Goal: Task Accomplishment & Management: Complete application form

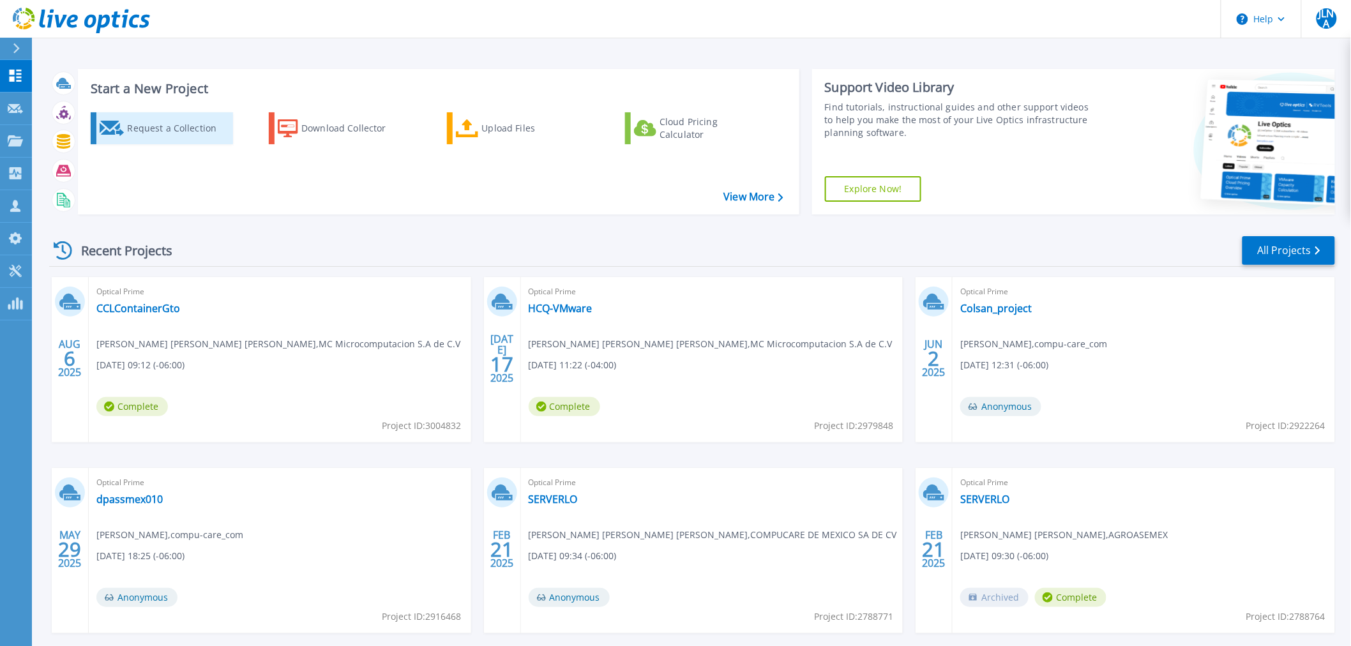
click at [179, 136] on div "Request a Collection" at bounding box center [178, 129] width 102 height 26
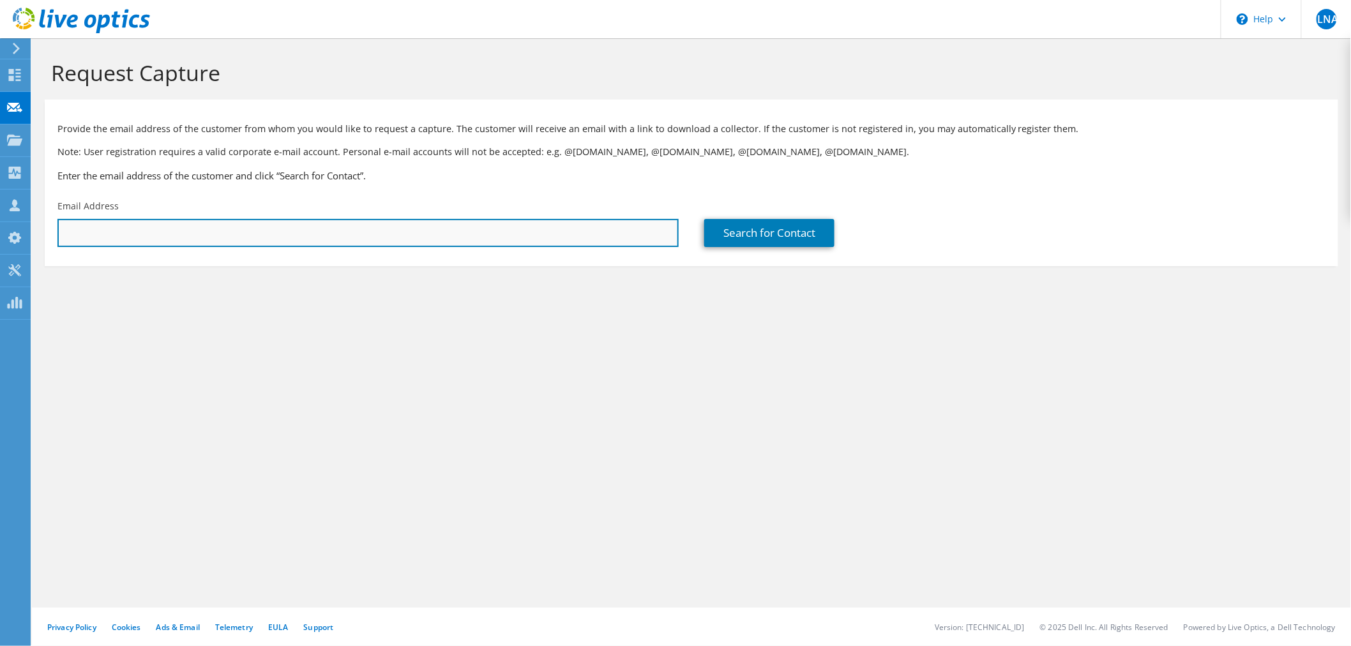
click at [141, 236] on input "text" at bounding box center [367, 233] width 621 height 28
click at [212, 224] on input "text" at bounding box center [367, 233] width 621 height 28
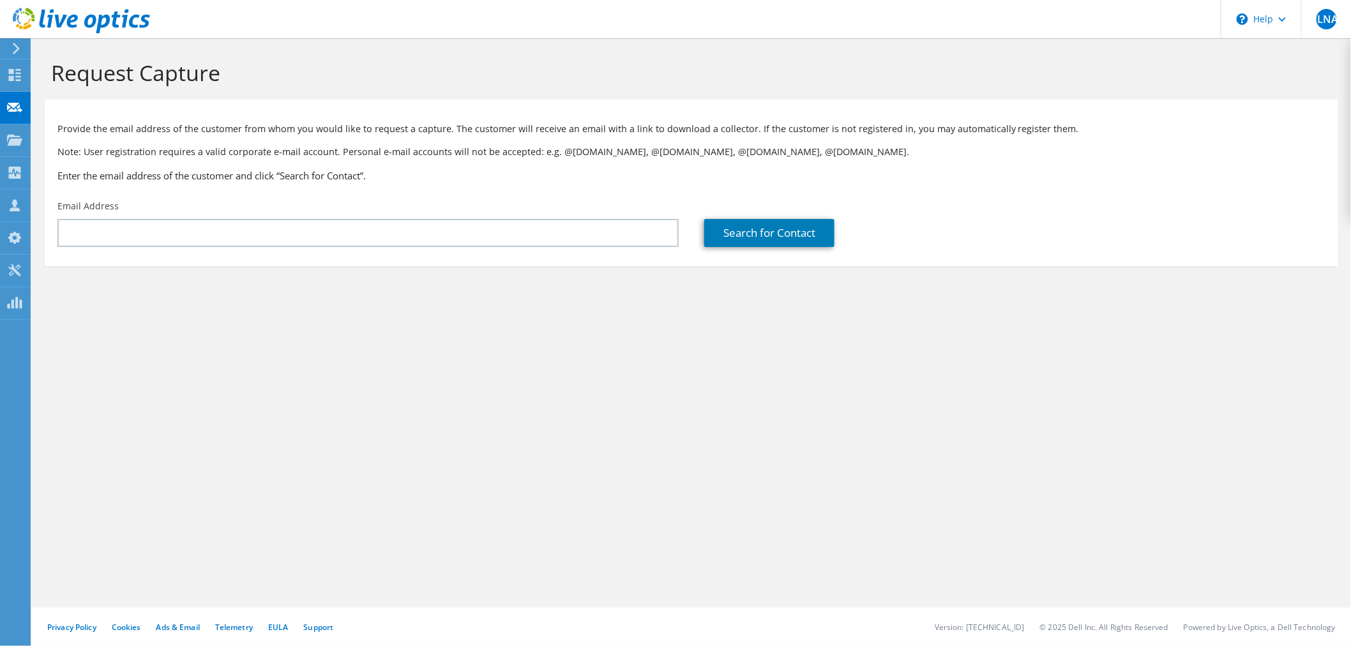
click at [353, 259] on section "Provide the email address of the customer from whom you would like to request a…" at bounding box center [692, 183] width 1294 height 167
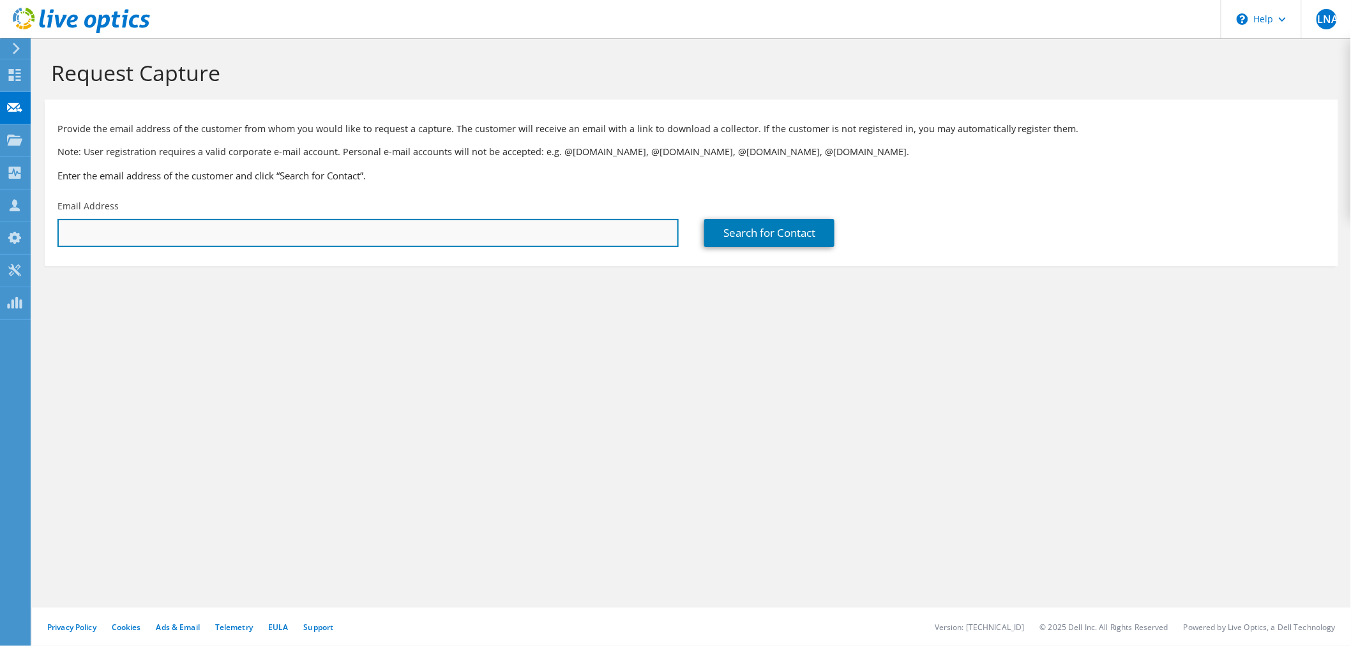
click at [303, 221] on input "text" at bounding box center [367, 233] width 621 height 28
paste input "hsanchez@condumex.com.mx"
type input "hsanchez@condumex.com.mx"
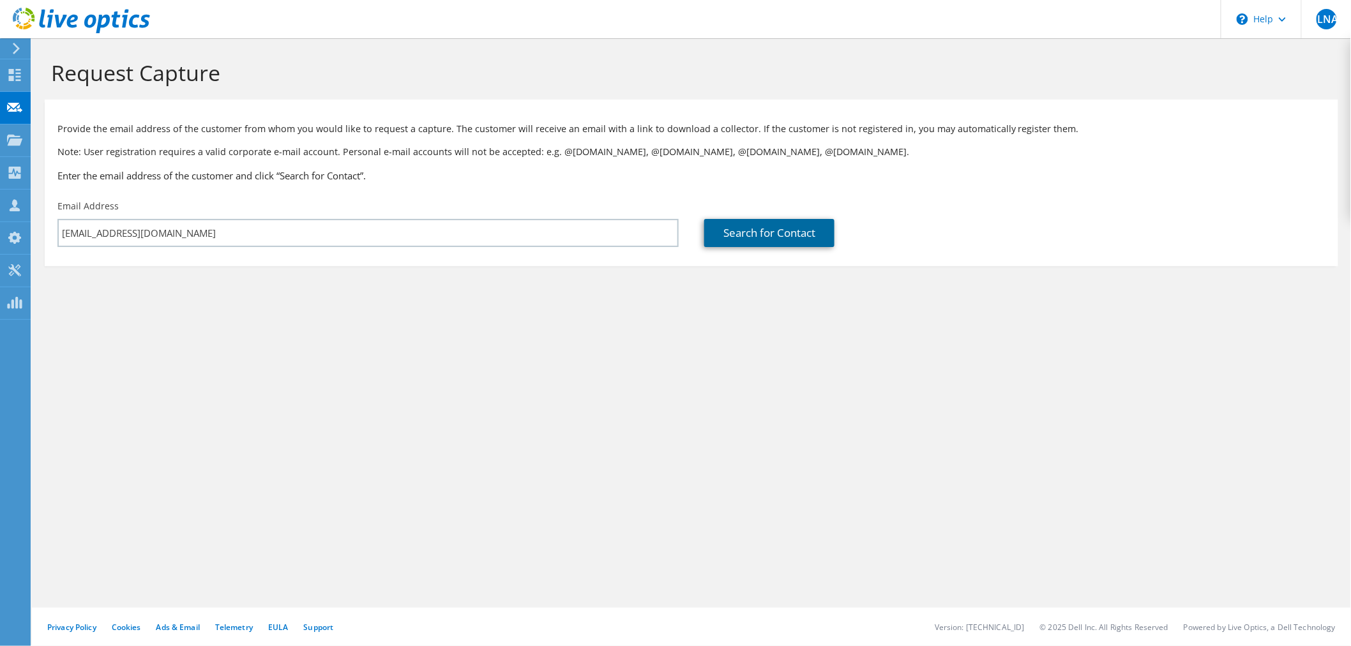
click at [794, 234] on link "Search for Contact" at bounding box center [769, 233] width 130 height 28
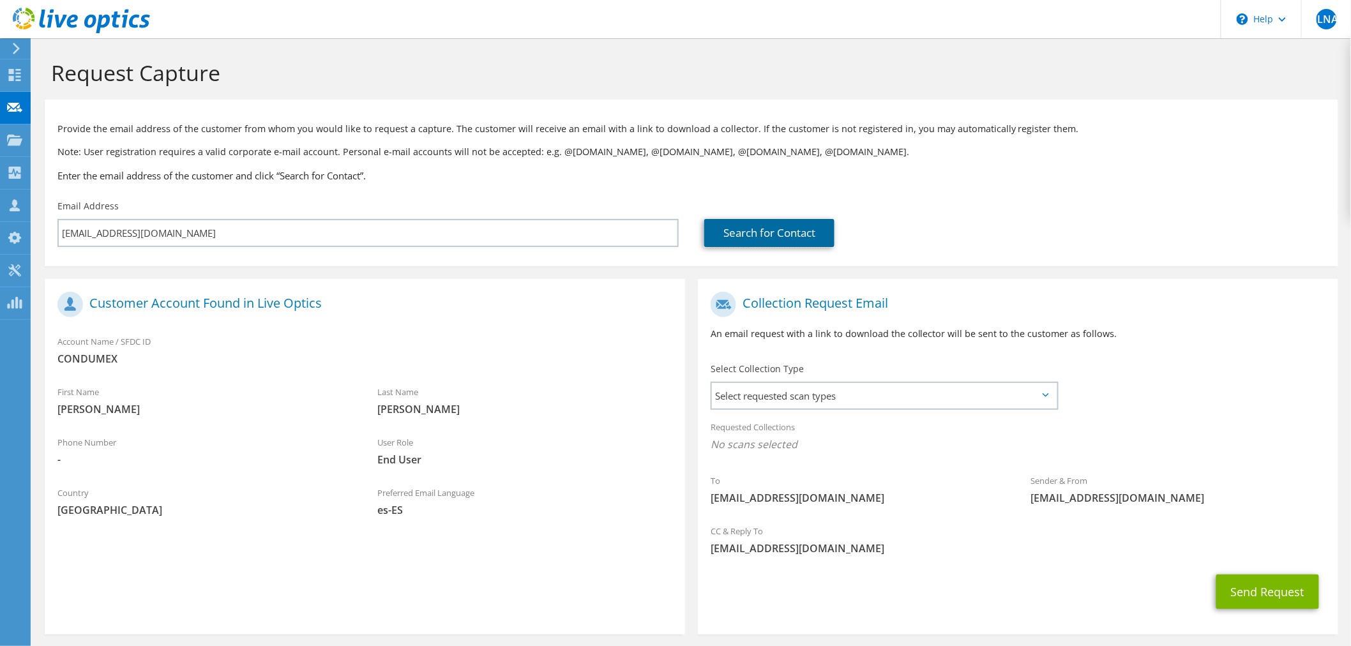
scroll to position [54, 0]
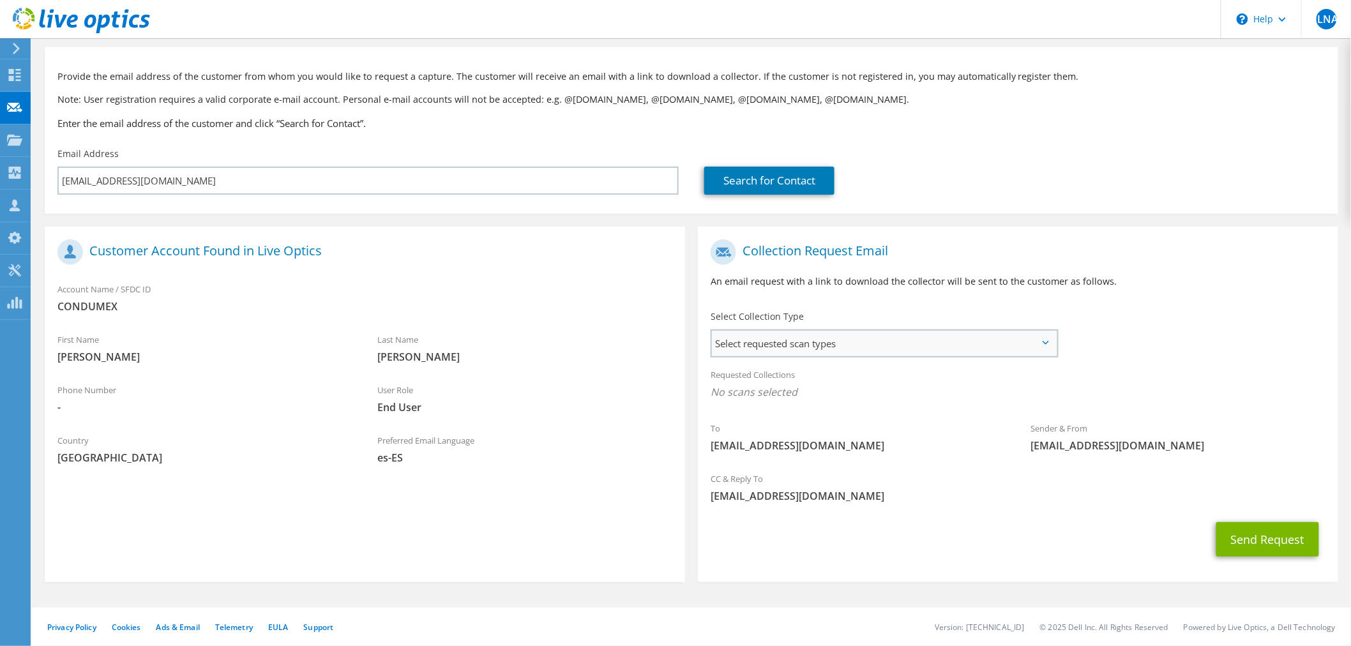
click at [796, 338] on span "Select requested scan types" at bounding box center [884, 344] width 345 height 26
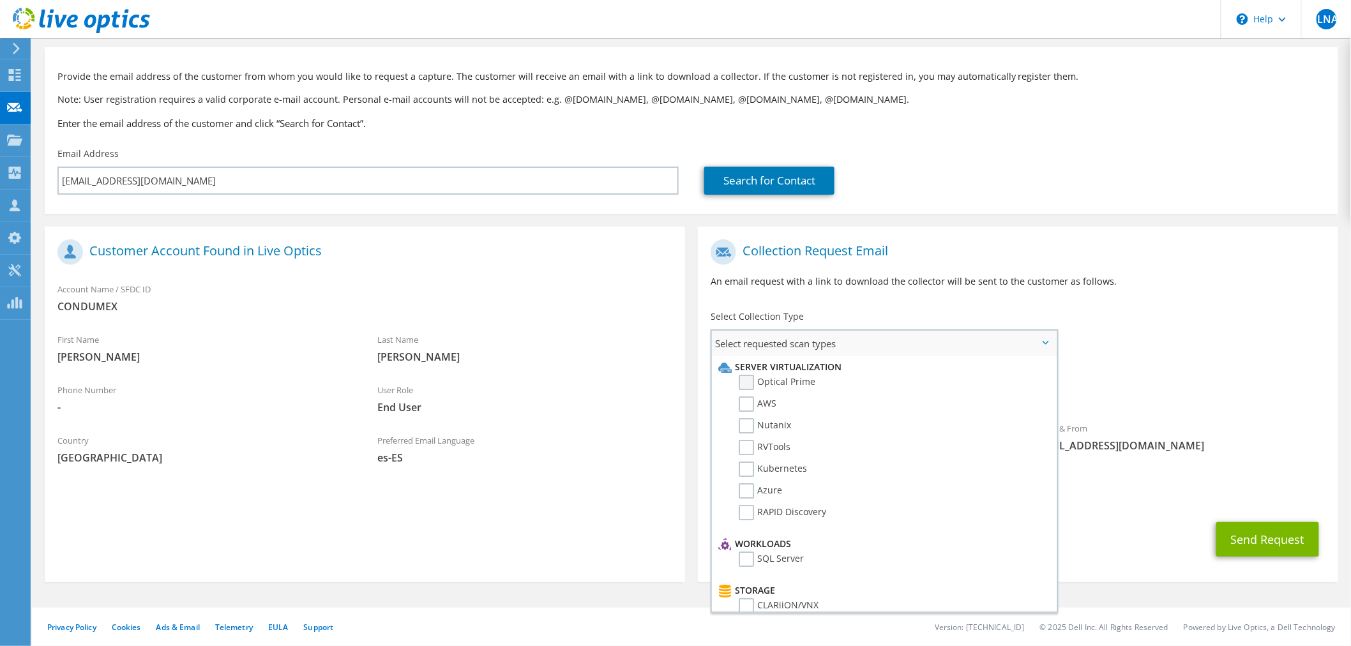
click at [795, 381] on label "Optical Prime" at bounding box center [777, 382] width 77 height 15
click at [0, 0] on input "Optical Prime" at bounding box center [0, 0] width 0 height 0
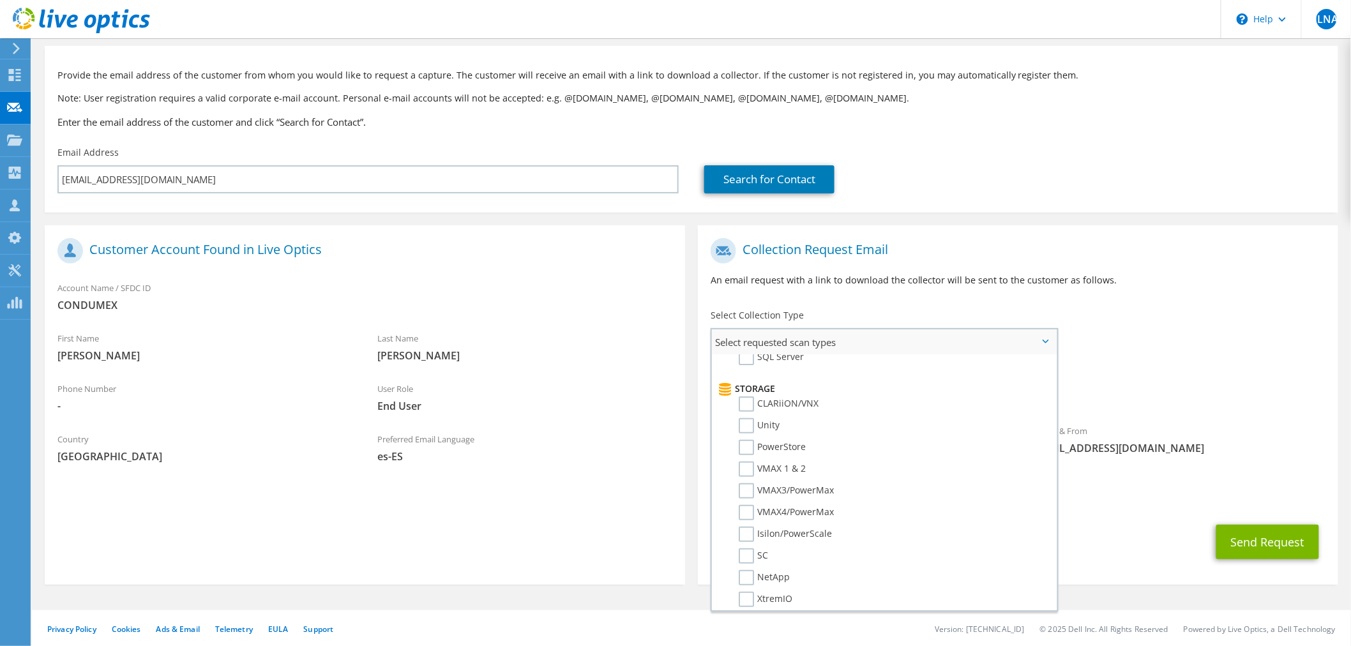
scroll to position [202, 0]
click at [1202, 339] on div "To hsanchez@condumex.com.mx Sender & From liveoptics@liveoptics.com" at bounding box center [1018, 350] width 640 height 236
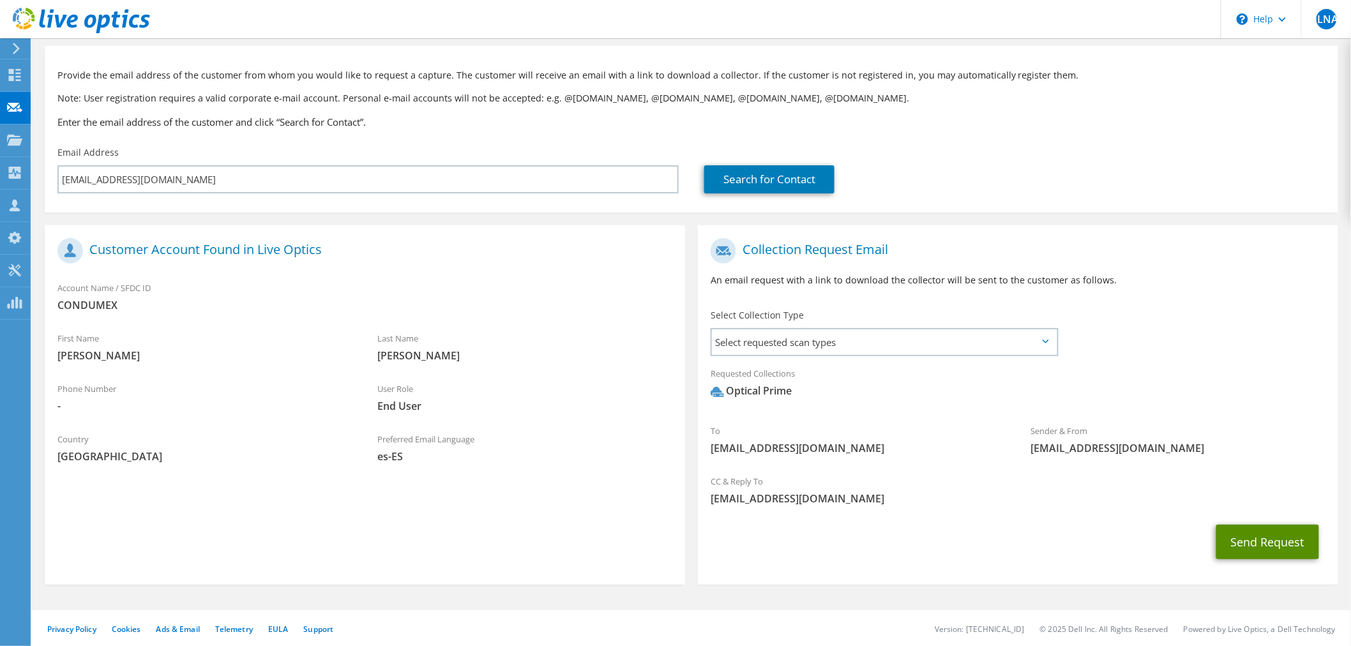
click at [1246, 544] on button "Send Request" at bounding box center [1267, 542] width 103 height 34
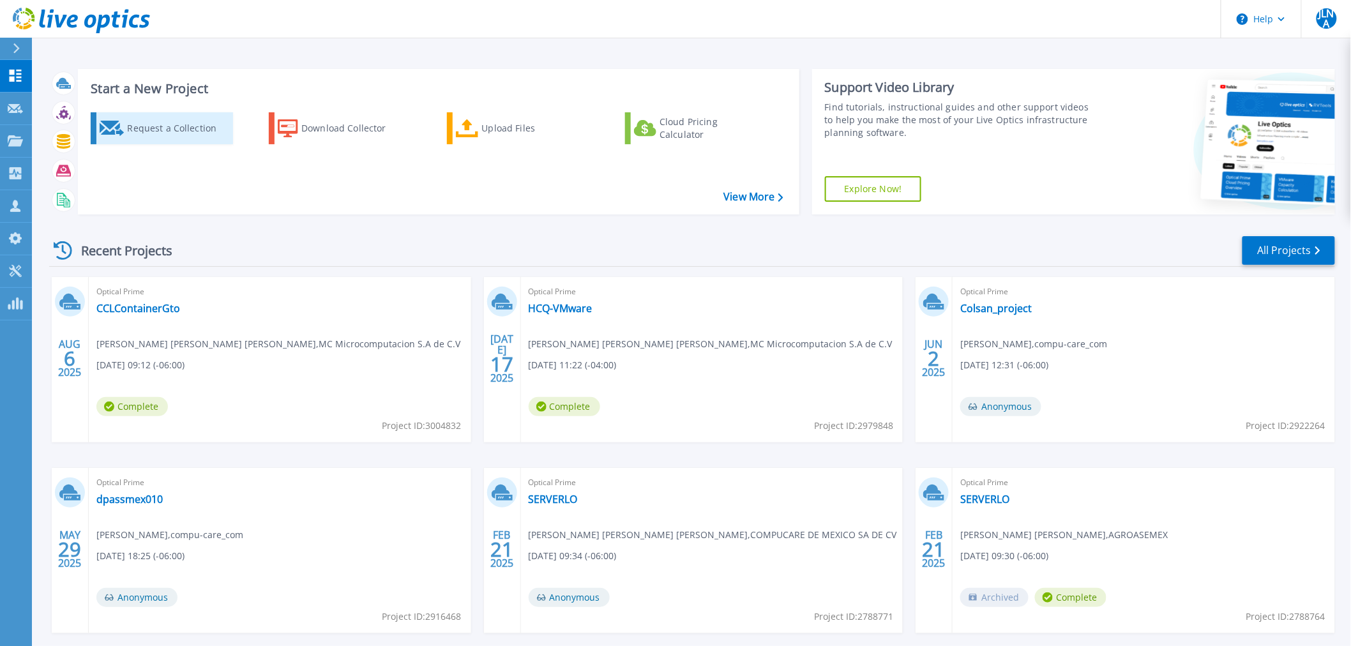
click at [137, 128] on div "Request a Collection" at bounding box center [178, 129] width 102 height 26
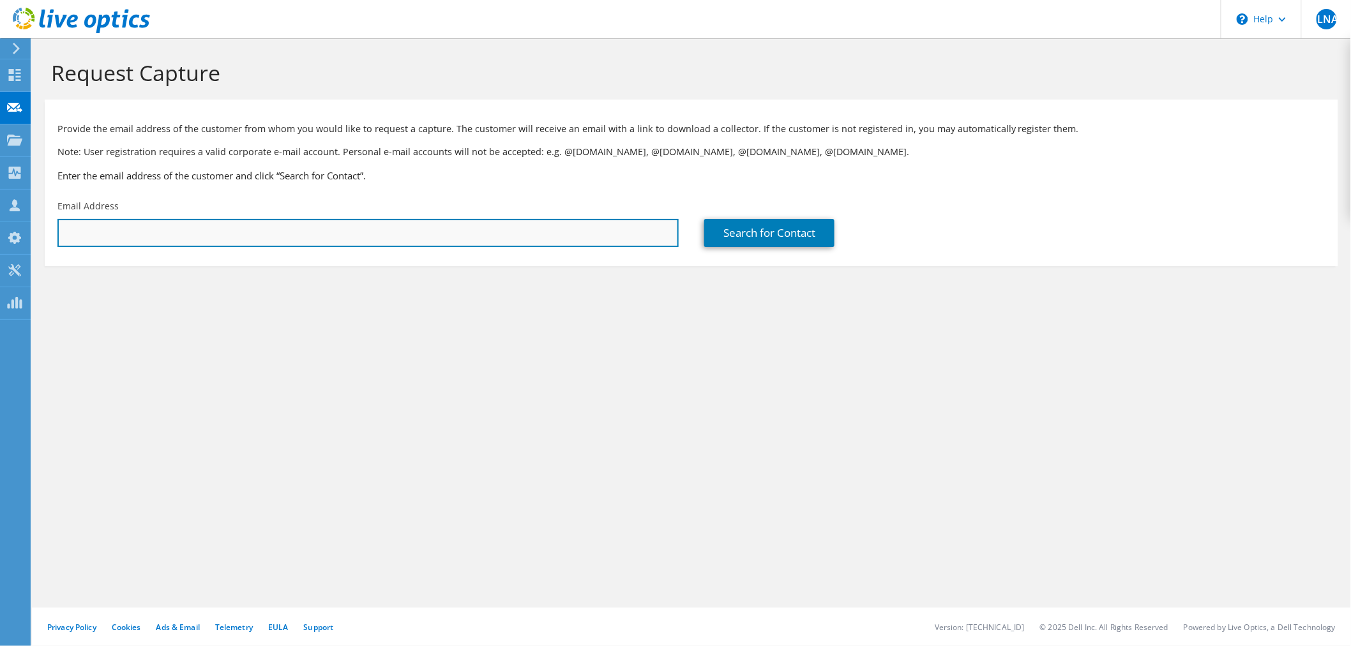
click at [202, 239] on input "text" at bounding box center [367, 233] width 621 height 28
paste input "[EMAIL_ADDRESS][DOMAIN_NAME]"
drag, startPoint x: 206, startPoint y: 229, endPoint x: -274, endPoint y: 211, distance: 479.9
click at [0, 211] on html "JLNA Channel Partner Juan Luis Núñez Alonso jnunez@microcomp.com.mx COMPUCARE D…" at bounding box center [675, 323] width 1351 height 646
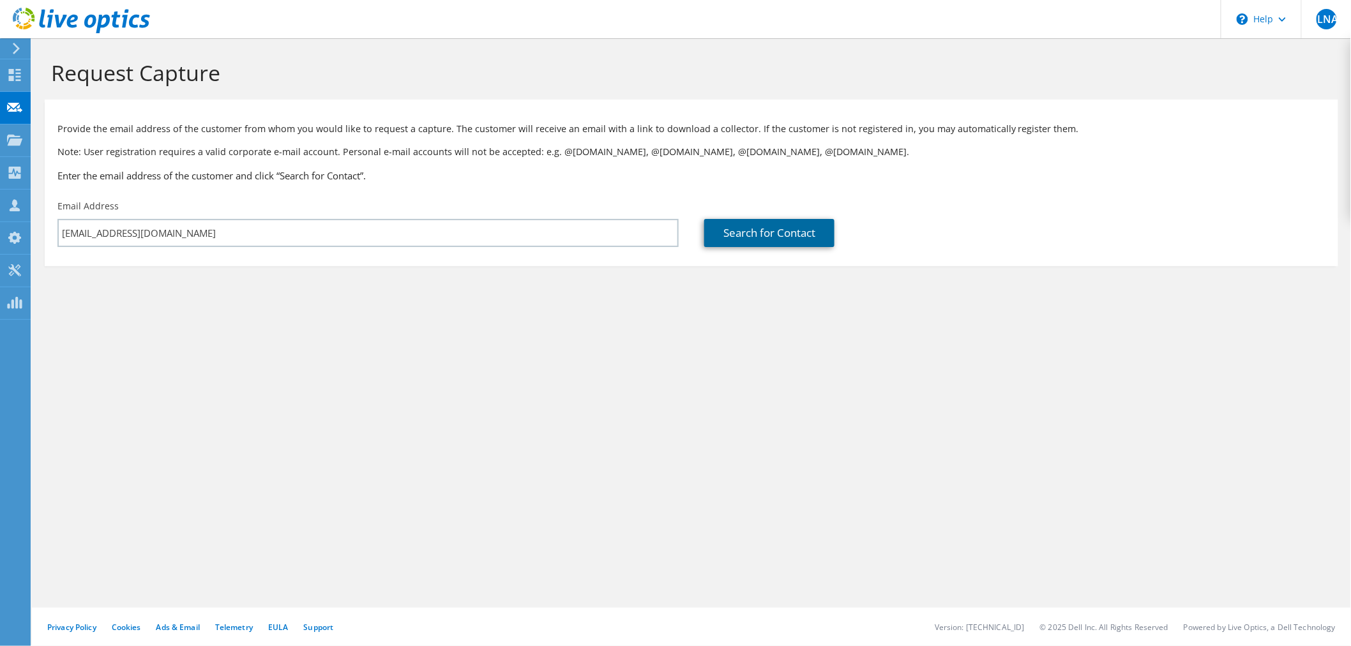
click at [757, 243] on link "Search for Contact" at bounding box center [769, 233] width 130 height 28
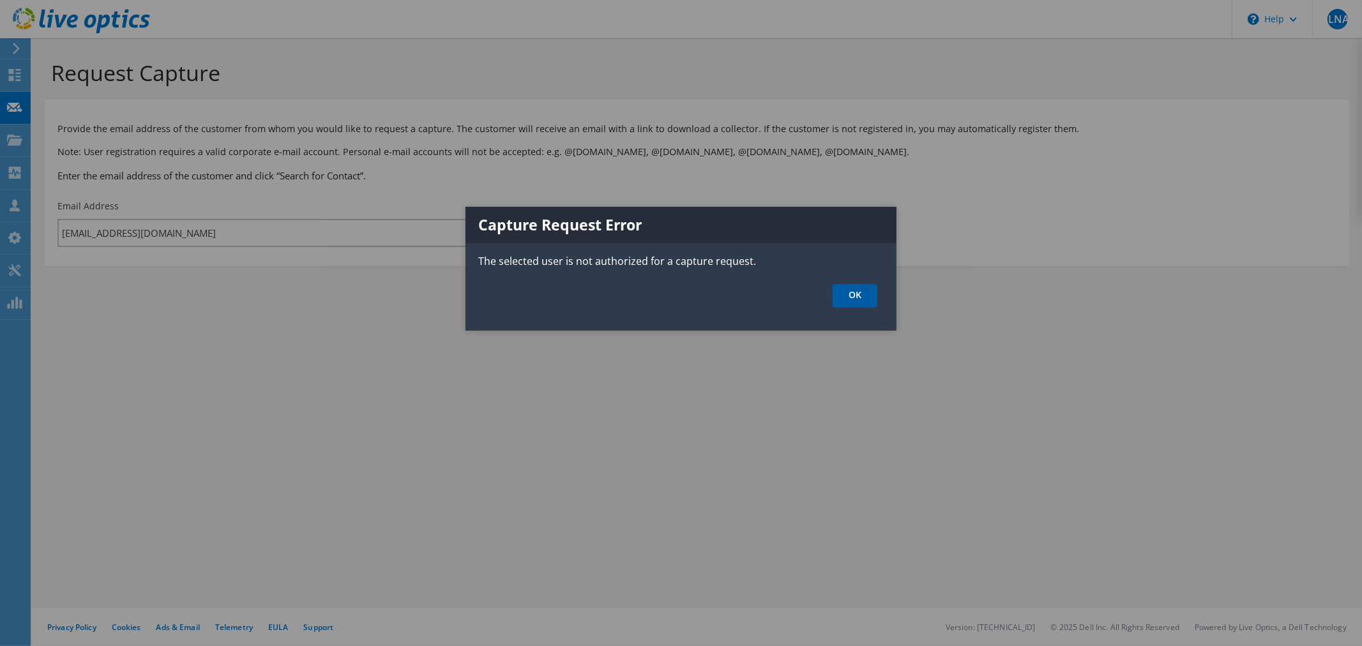
click at [846, 292] on link "OK" at bounding box center [855, 296] width 45 height 24
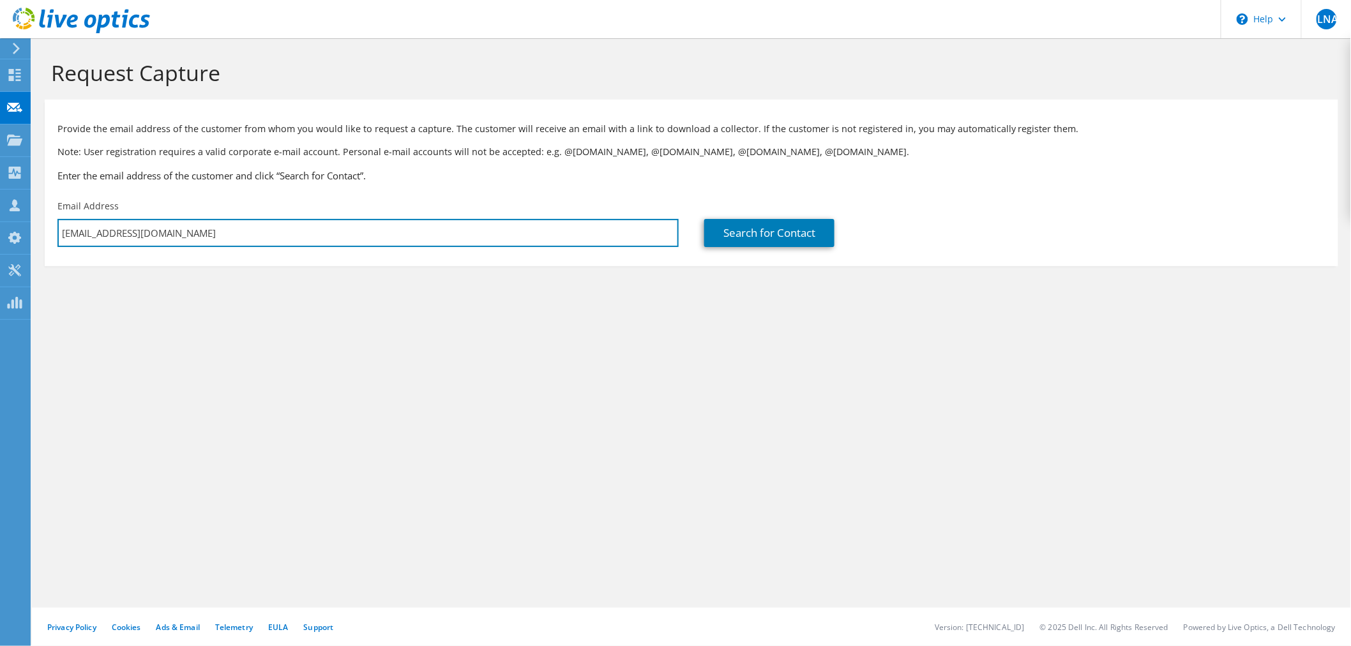
drag, startPoint x: 218, startPoint y: 234, endPoint x: -194, endPoint y: 218, distance: 412.8
click at [0, 218] on html "JLNA Channel Partner Juan Luis Núñez Alonso jnunez@microcomp.com.mx COMPUCARE D…" at bounding box center [675, 323] width 1351 height 646
type input "juan.nunez@compu-care.com.mx"
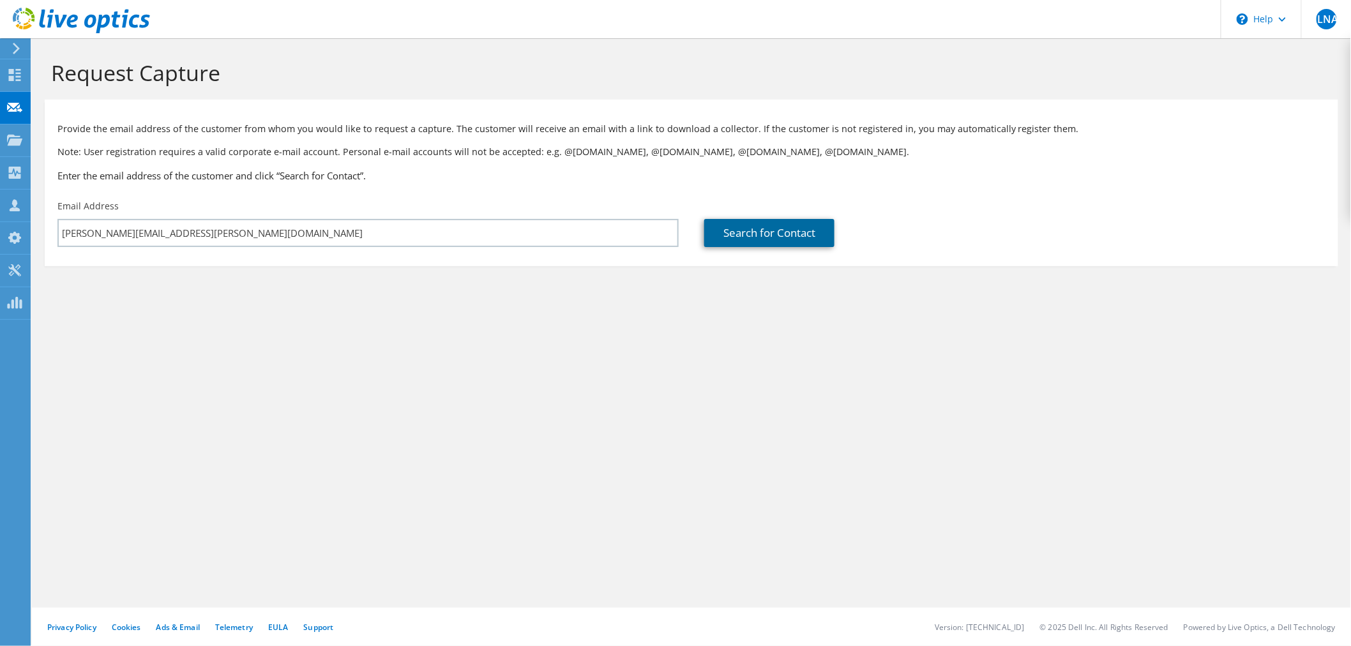
click at [800, 227] on link "Search for Contact" at bounding box center [769, 233] width 130 height 28
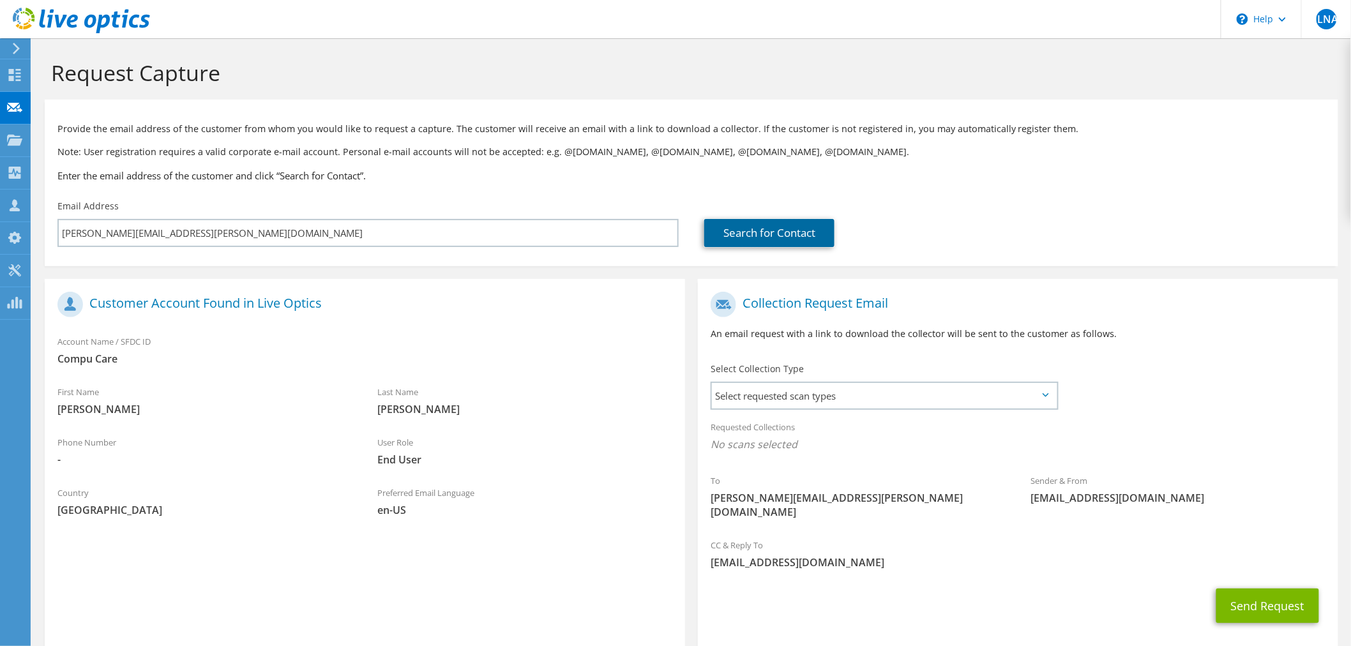
scroll to position [54, 0]
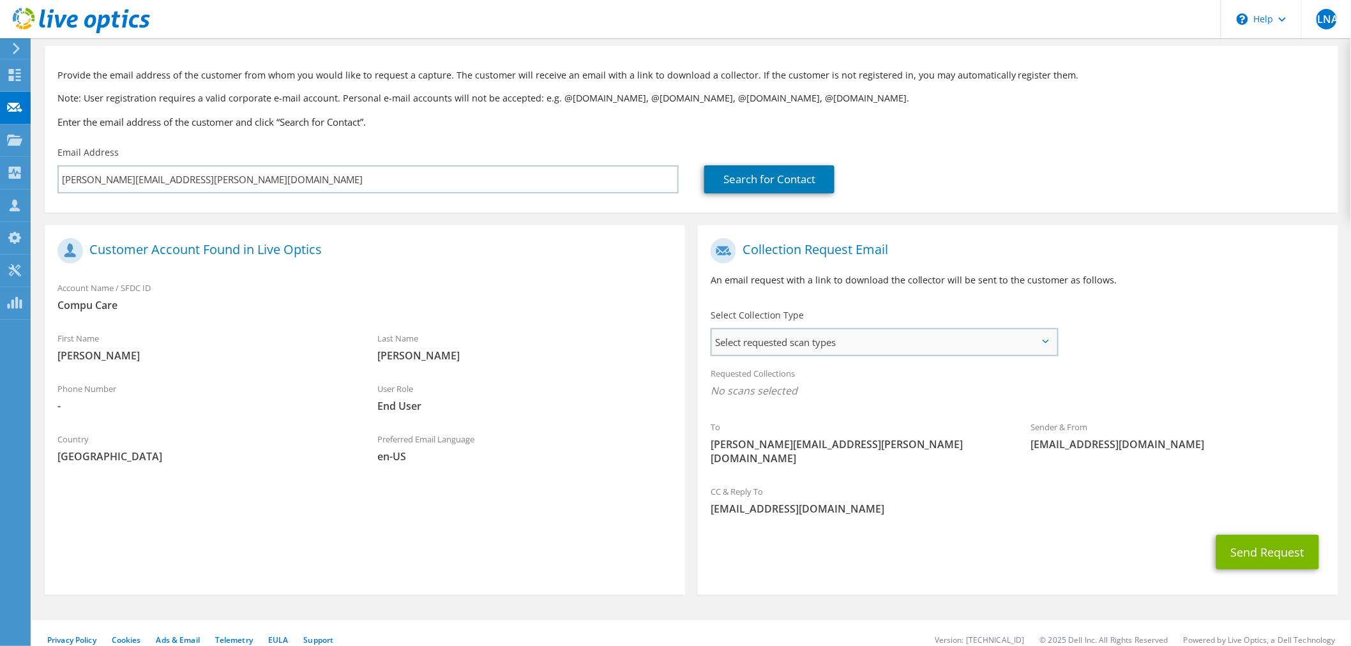
click at [1027, 345] on span "Select requested scan types" at bounding box center [884, 342] width 345 height 26
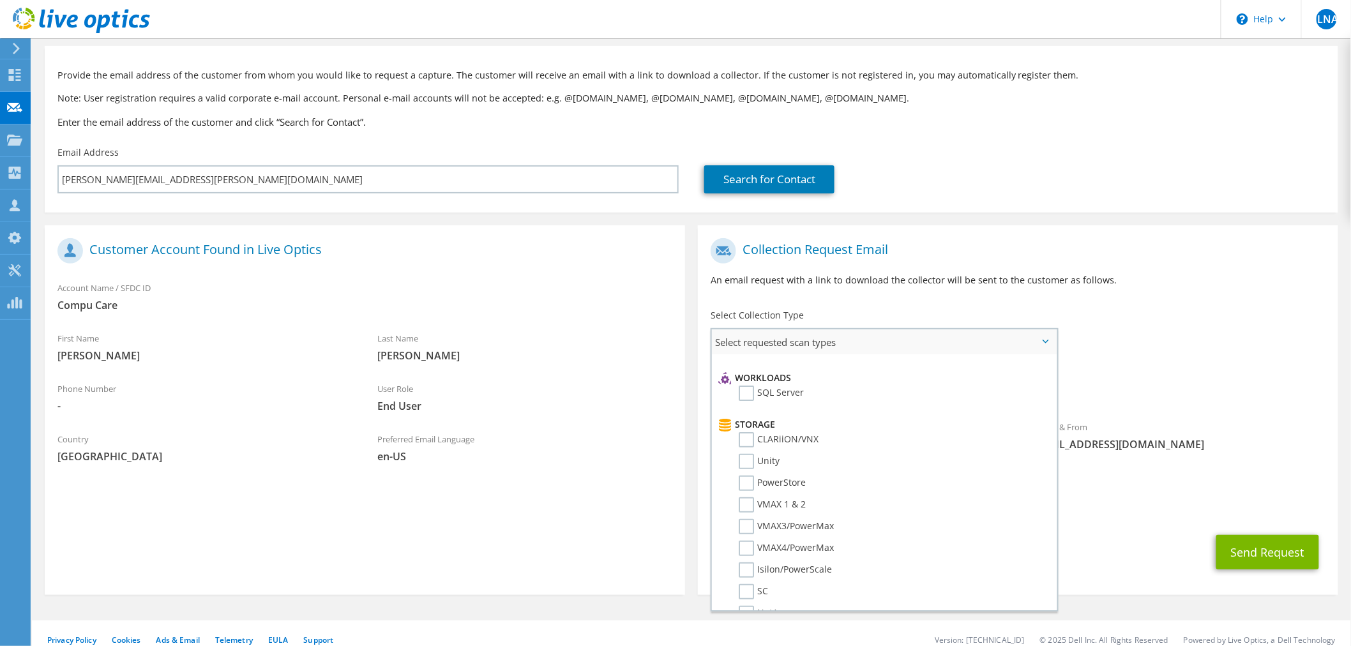
scroll to position [189, 0]
click at [752, 430] on label "Unity" at bounding box center [759, 437] width 41 height 15
click at [0, 0] on input "Unity" at bounding box center [0, 0] width 0 height 0
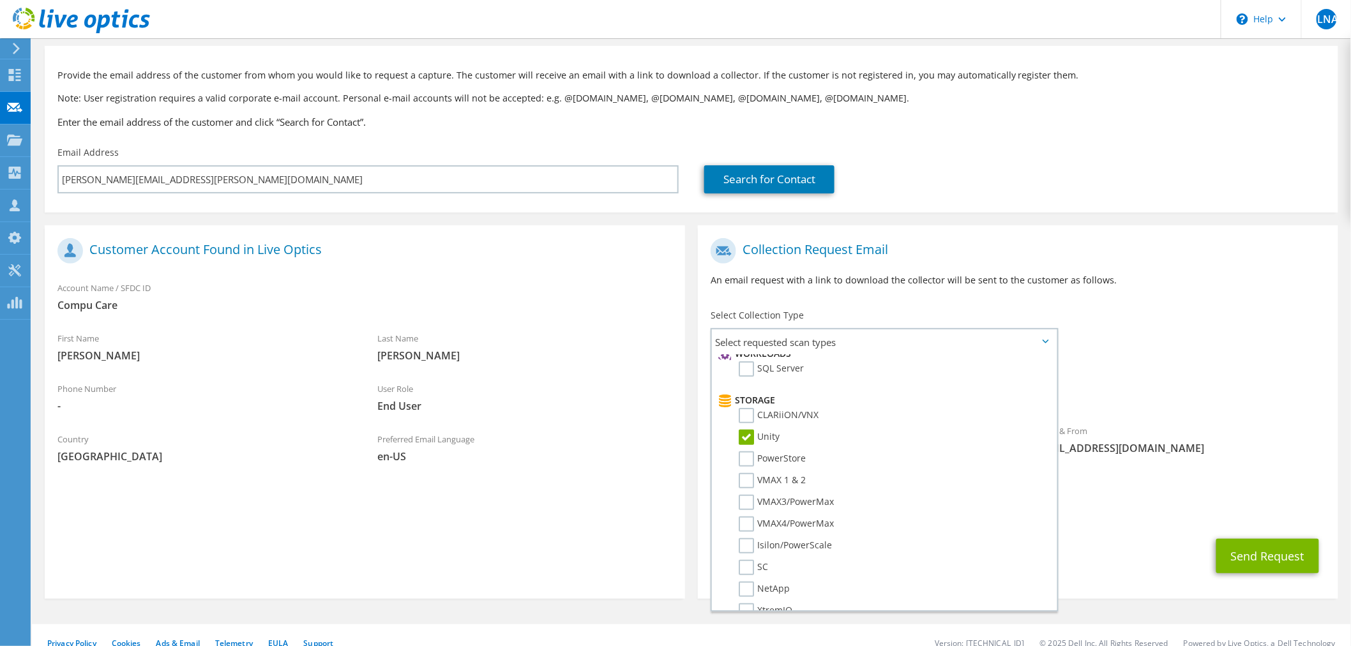
click at [1160, 508] on div "CC & Reply To jnunez@microcomp.com.mx" at bounding box center [1018, 504] width 640 height 44
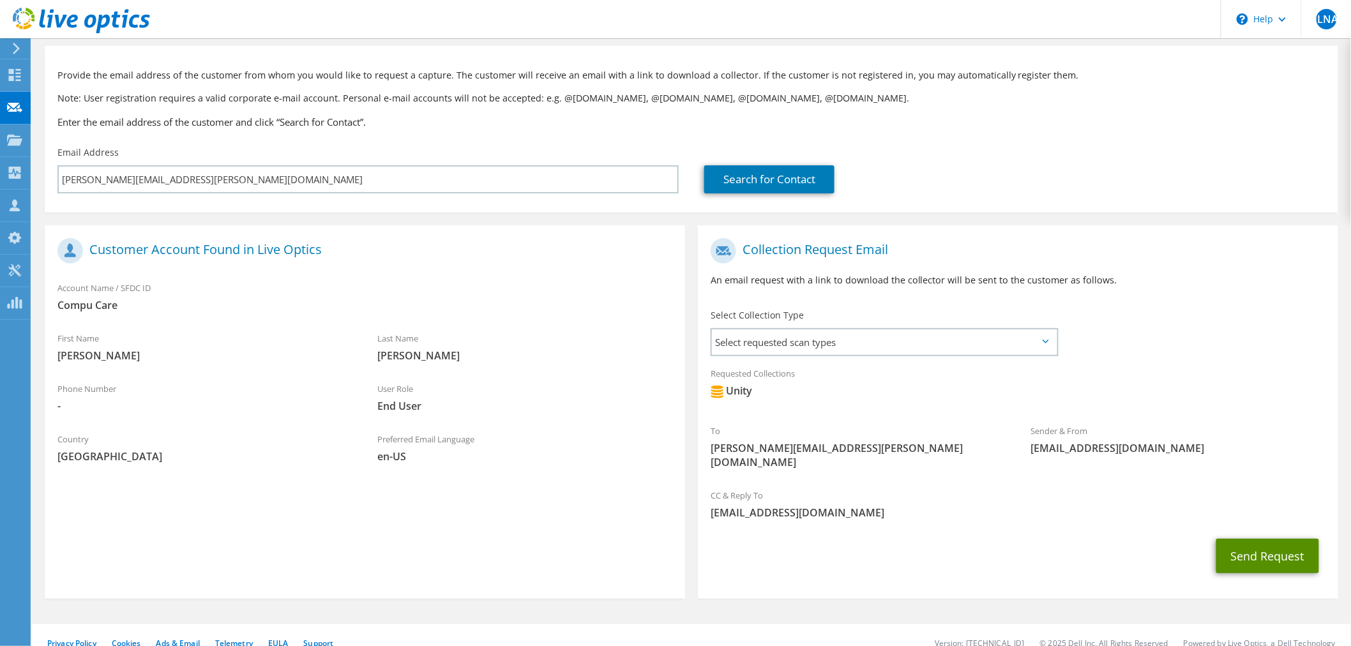
click at [1245, 539] on button "Send Request" at bounding box center [1267, 556] width 103 height 34
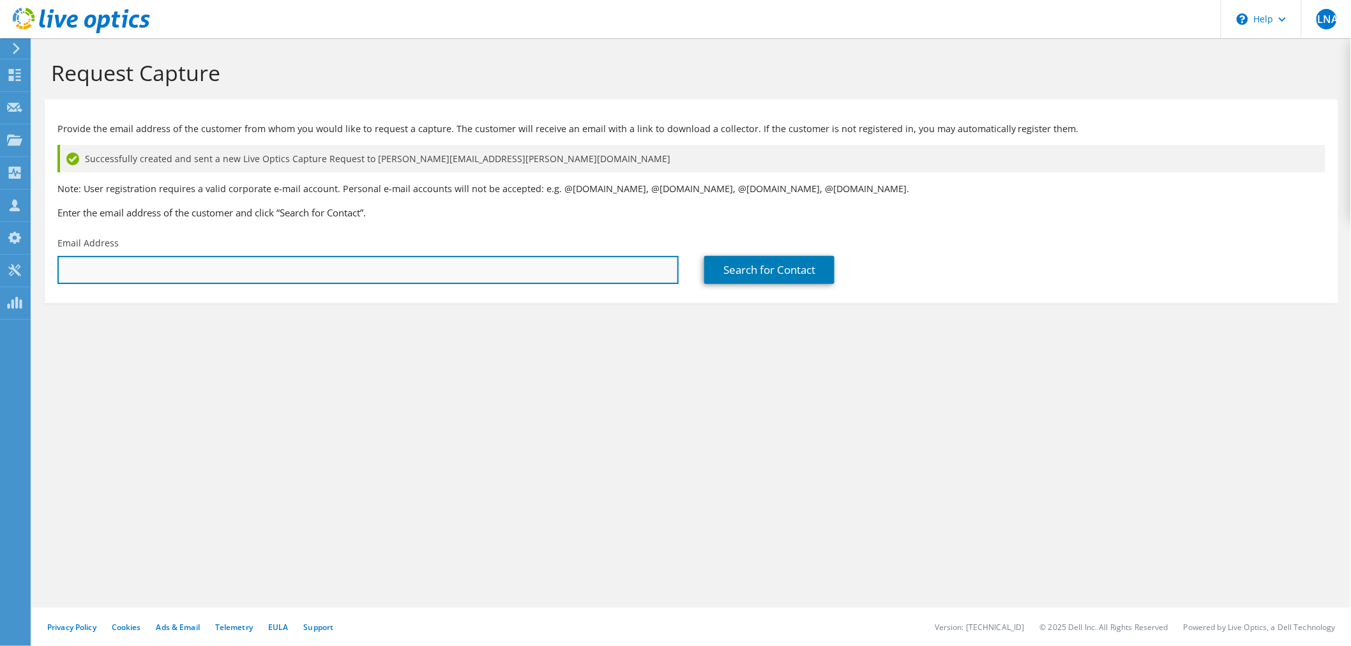
click at [296, 276] on input "text" at bounding box center [367, 270] width 621 height 28
paste input "[EMAIL_ADDRESS][DOMAIN_NAME]"
type input "[EMAIL_ADDRESS][DOMAIN_NAME]"
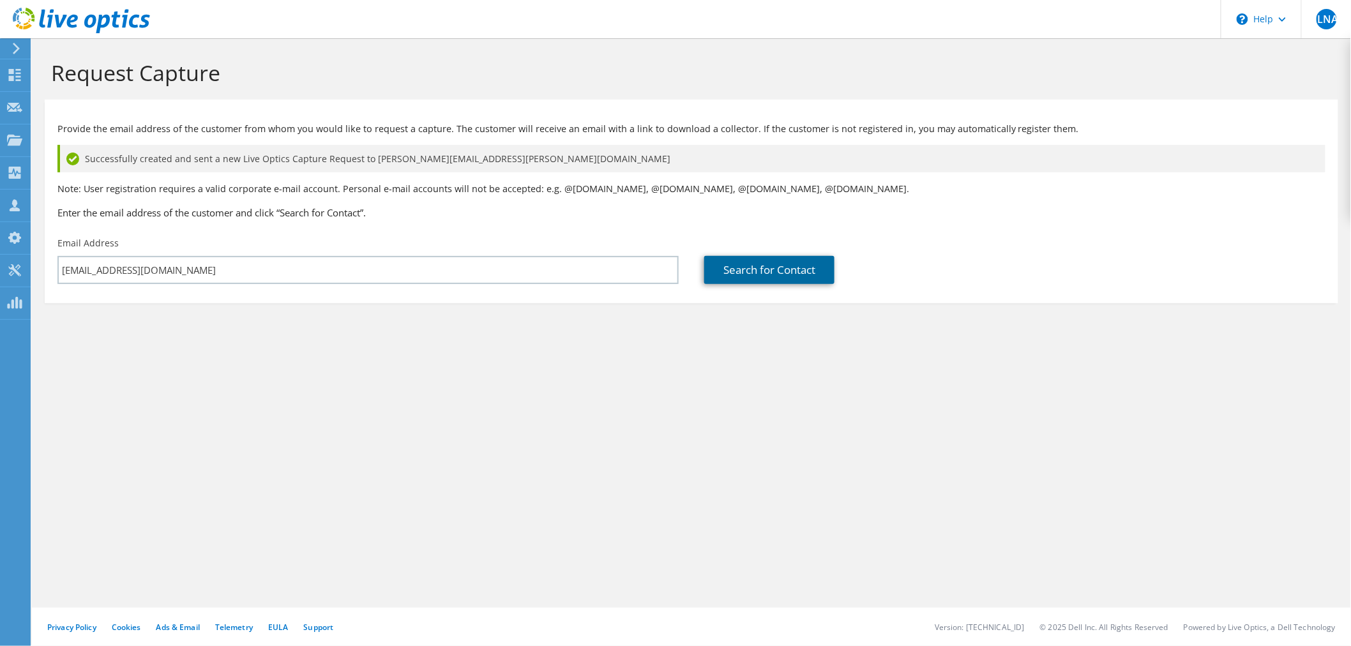
click at [755, 269] on link "Search for Contact" at bounding box center [769, 270] width 130 height 28
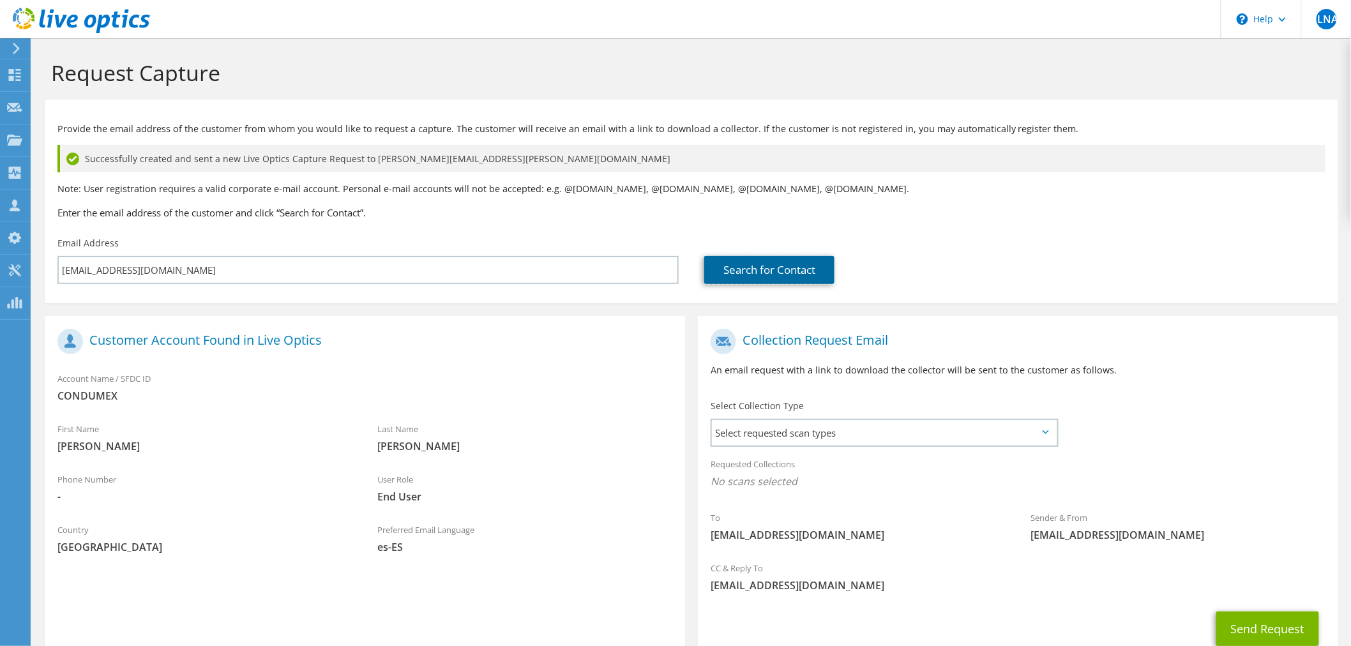
scroll to position [91, 0]
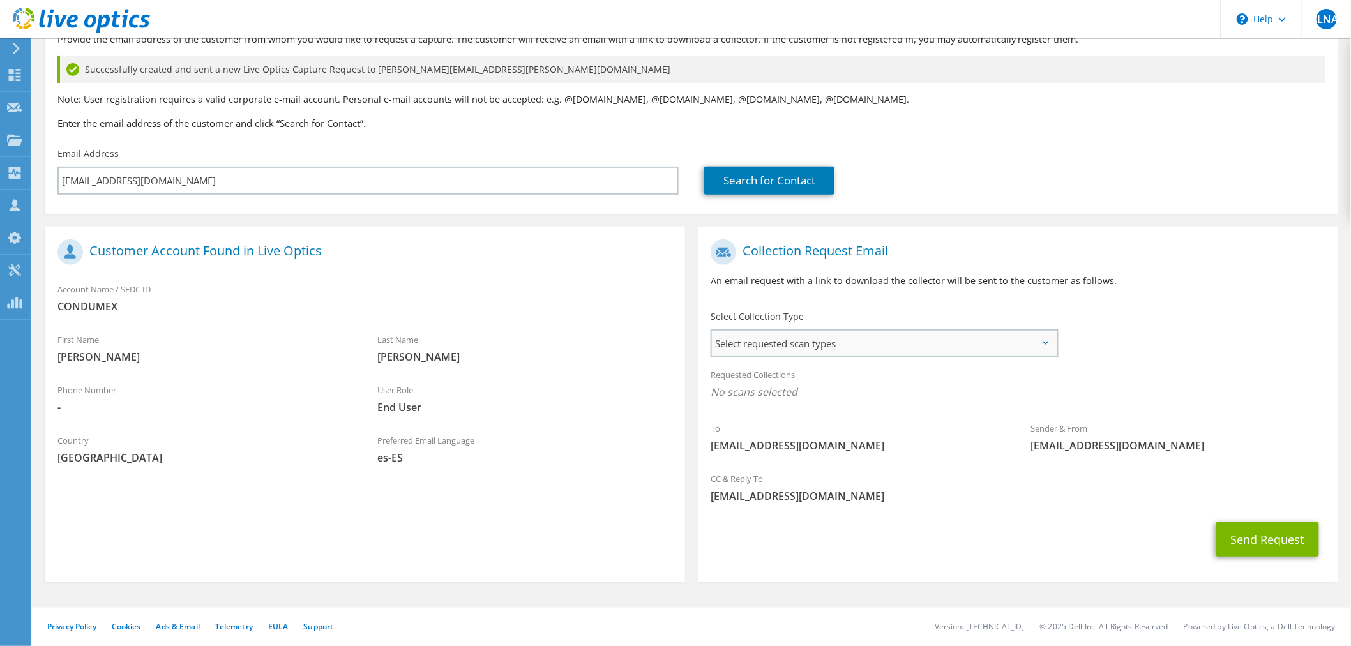
click at [780, 344] on span "Select requested scan types" at bounding box center [884, 344] width 345 height 26
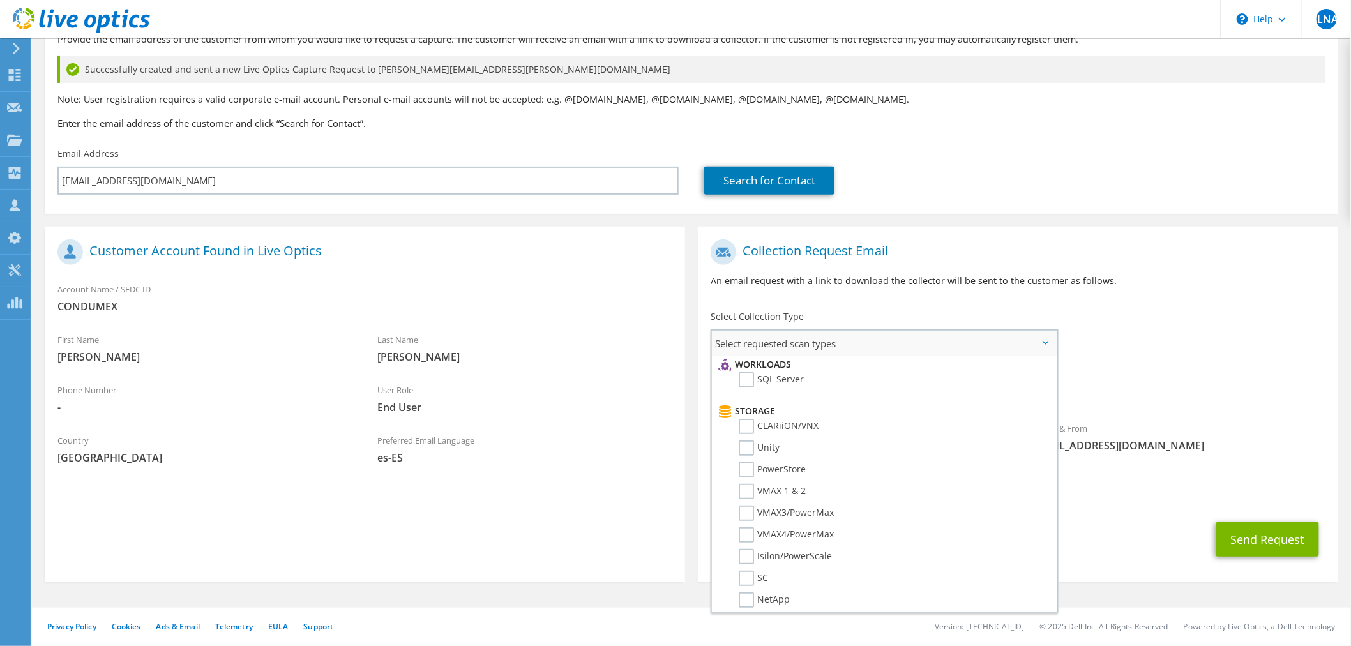
scroll to position [184, 0]
click at [749, 436] on label "Unity" at bounding box center [759, 443] width 41 height 15
click at [0, 0] on input "Unity" at bounding box center [0, 0] width 0 height 0
click at [1177, 490] on div "CC & Reply To jnunez@microcomp.com.mx" at bounding box center [1018, 490] width 640 height 44
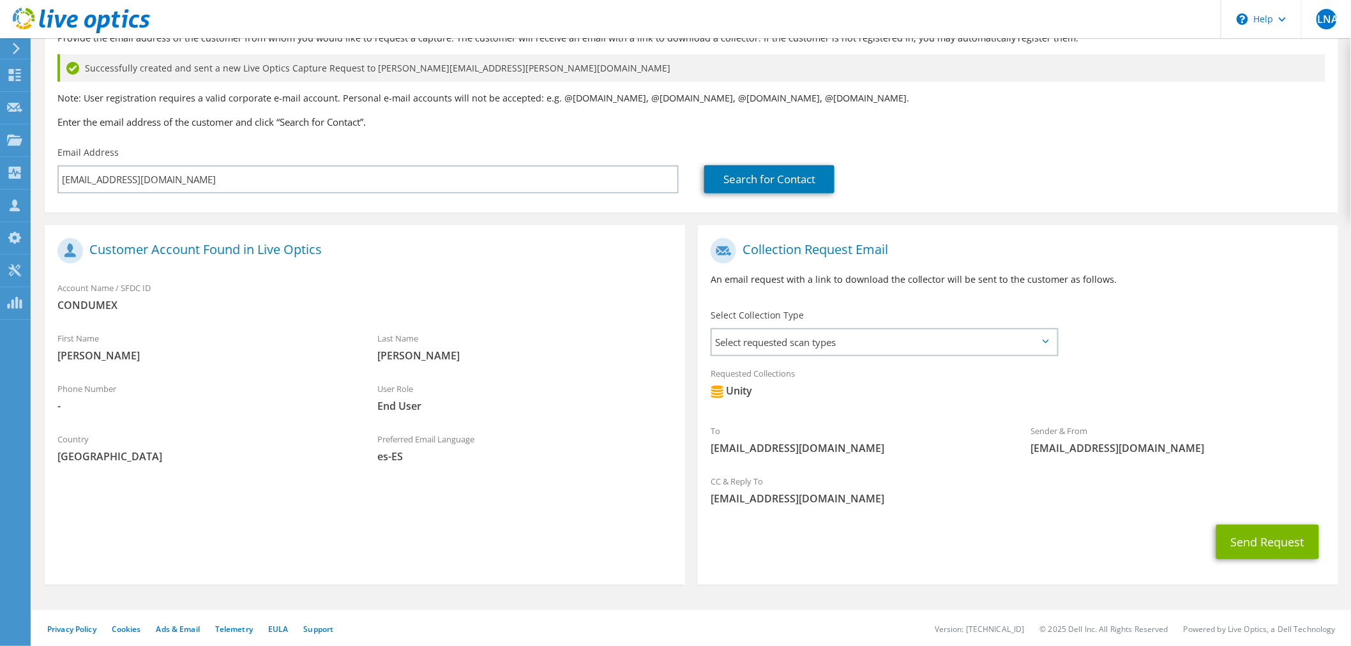
scroll to position [93, 0]
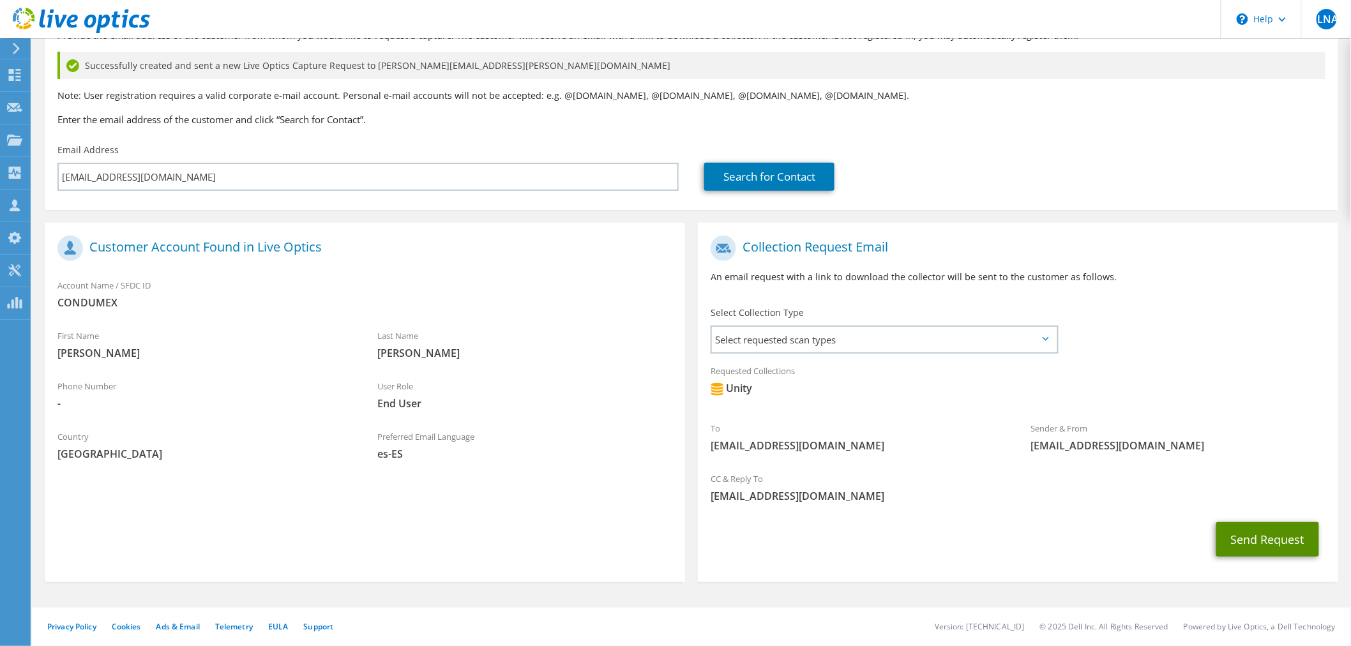
click at [1228, 543] on button "Send Request" at bounding box center [1267, 539] width 103 height 34
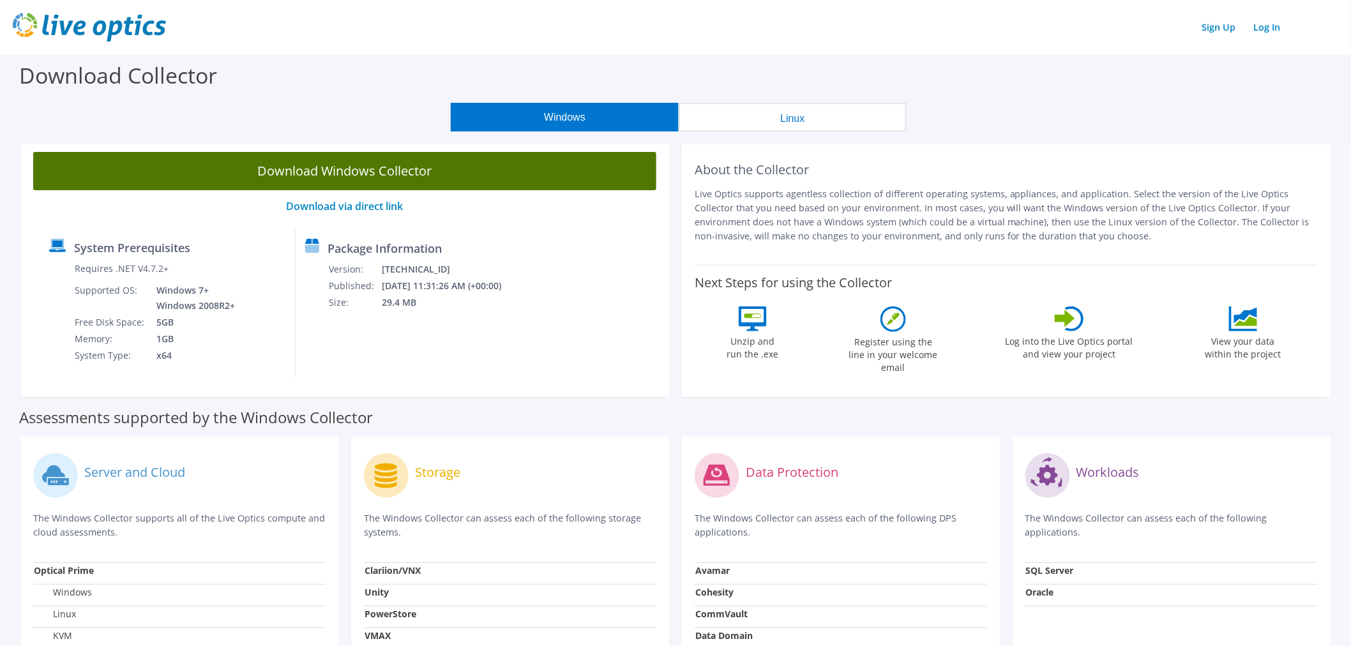
click at [390, 180] on link "Download Windows Collector" at bounding box center [344, 171] width 623 height 38
